Goal: Navigation & Orientation: Find specific page/section

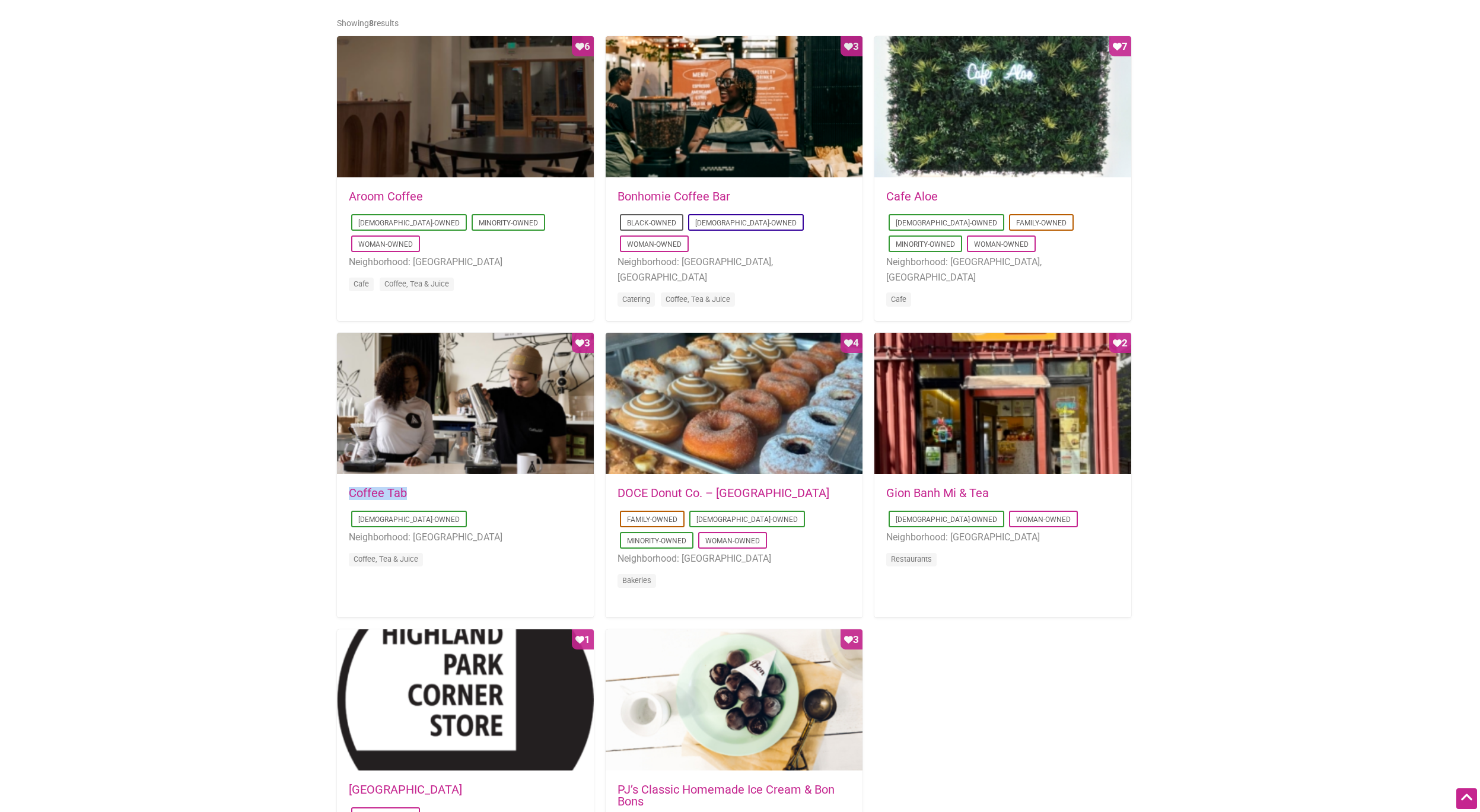
scroll to position [727, 0]
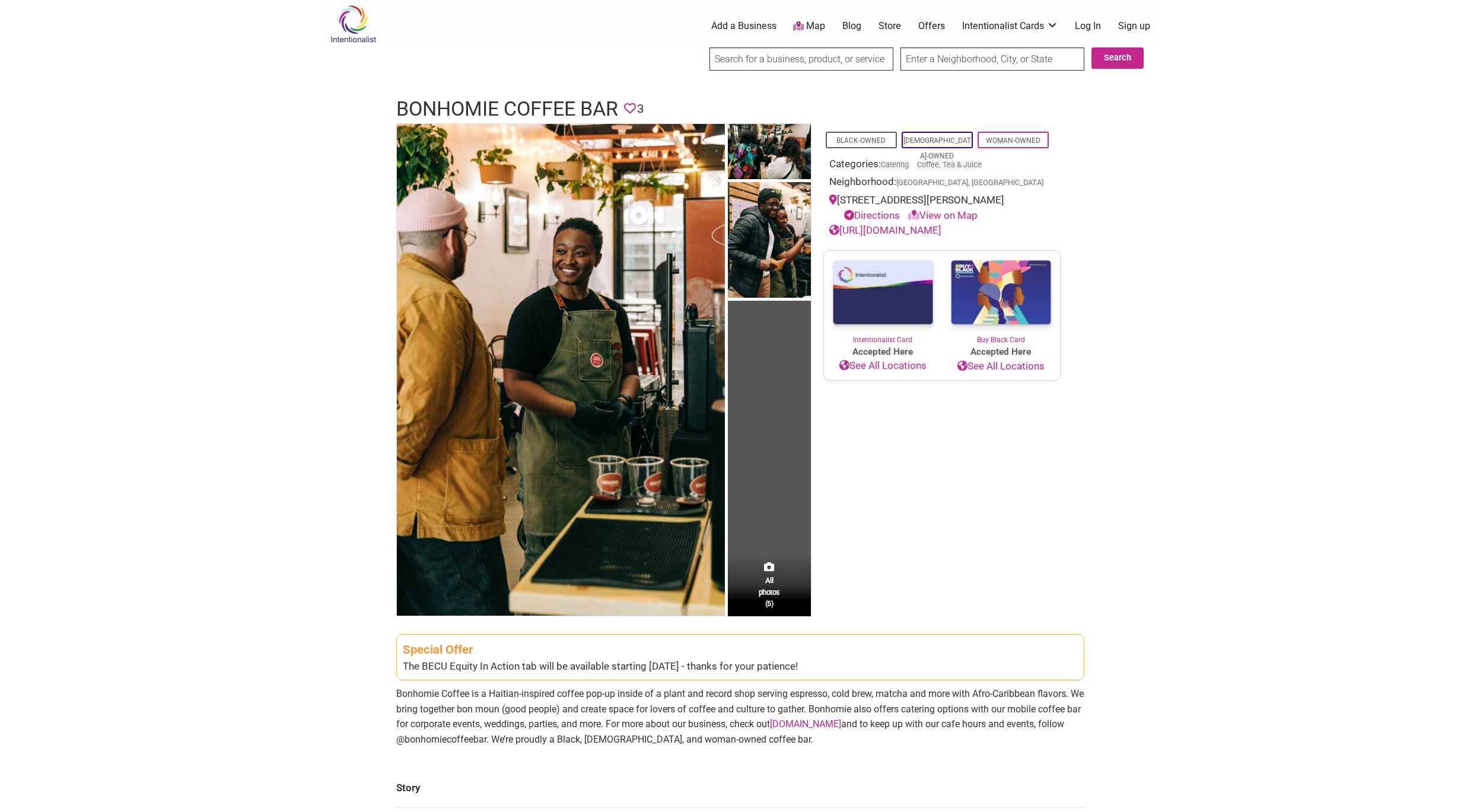
scroll to position [131, 0]
